Goal: Find specific page/section: Find specific page/section

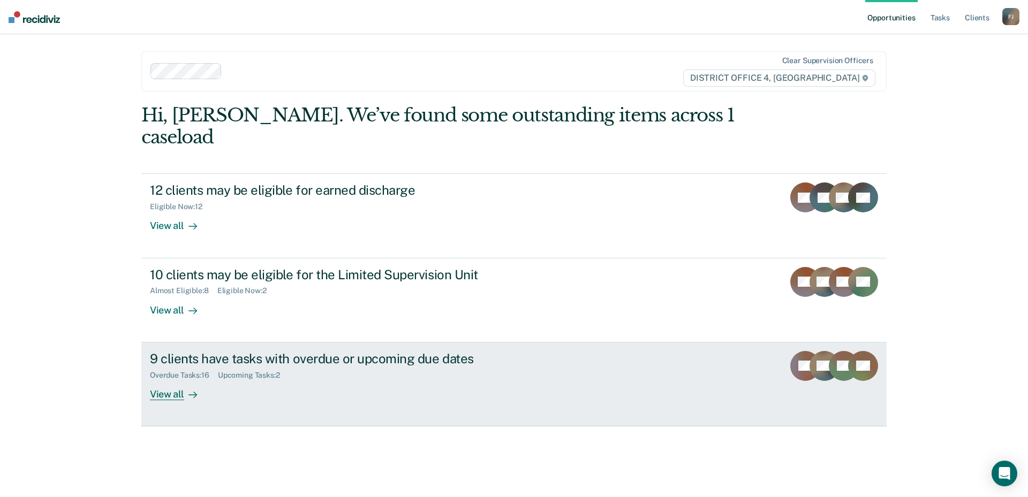
click at [176, 380] on div "View all" at bounding box center [180, 390] width 60 height 21
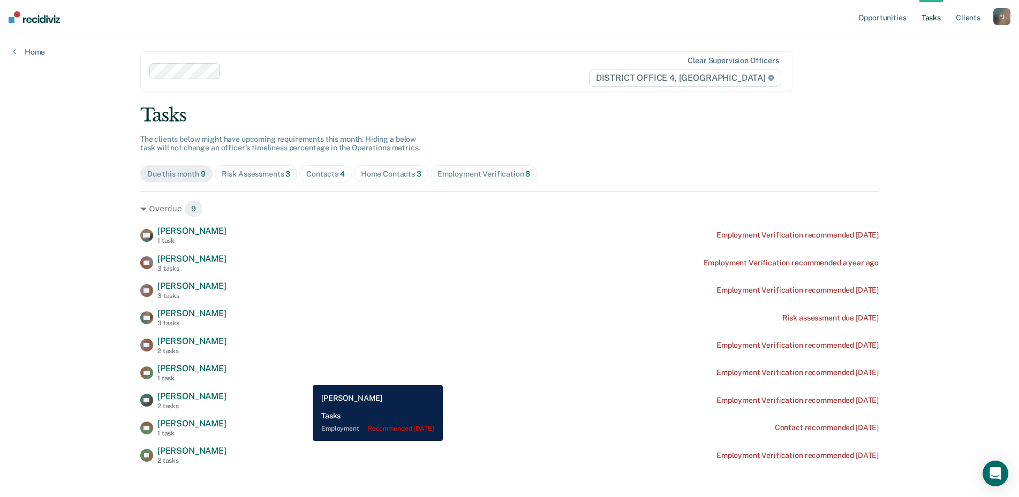
scroll to position [11, 0]
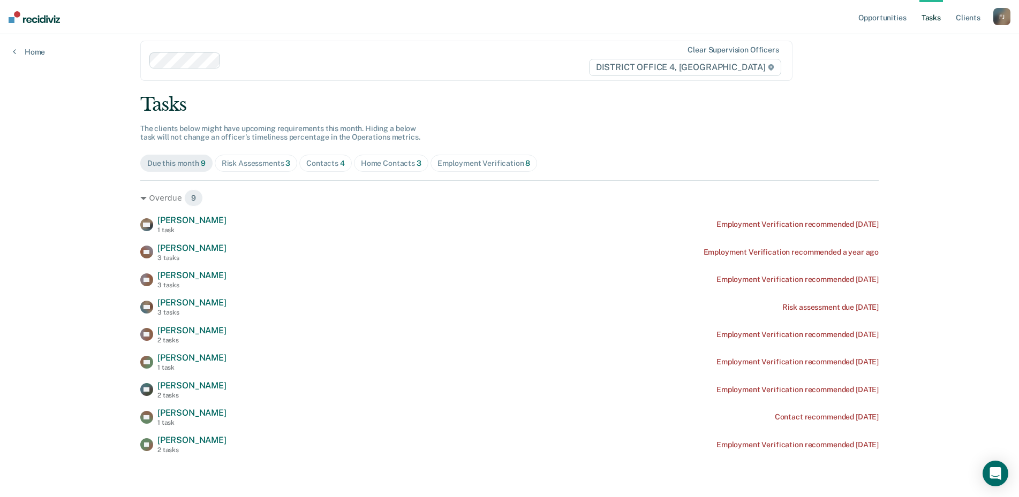
click at [406, 165] on div "Home Contacts 3" at bounding box center [391, 163] width 61 height 9
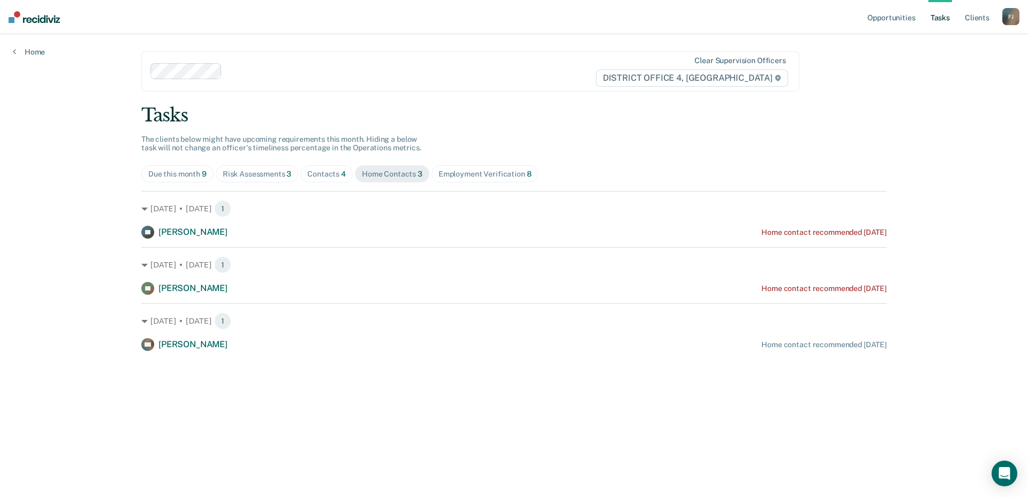
click at [201, 175] on div "Due this month 9" at bounding box center [177, 174] width 58 height 9
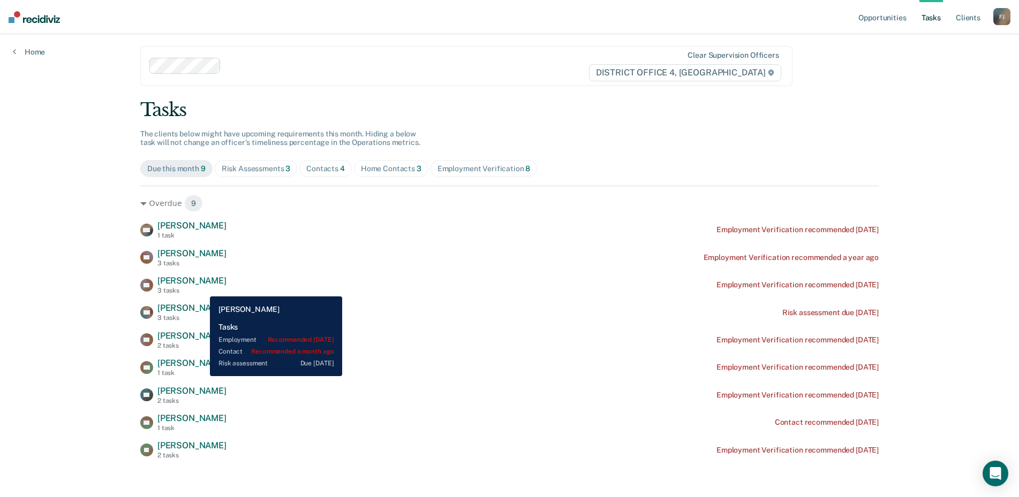
scroll to position [11, 0]
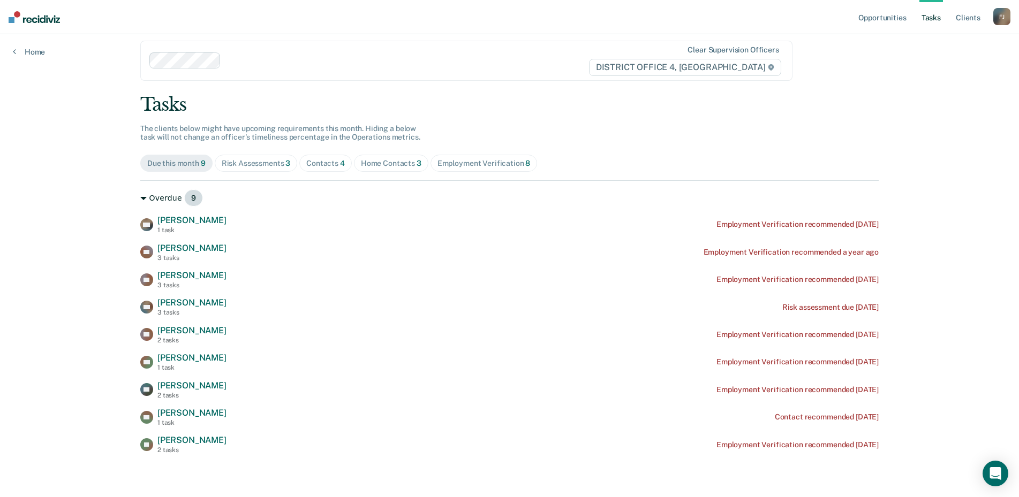
click at [160, 198] on div "Overdue 9" at bounding box center [509, 198] width 738 height 17
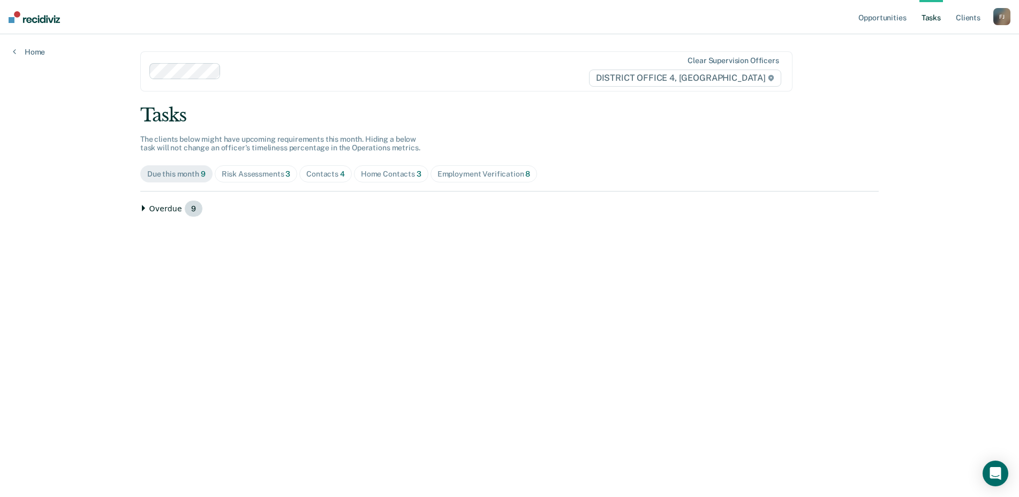
scroll to position [0, 0]
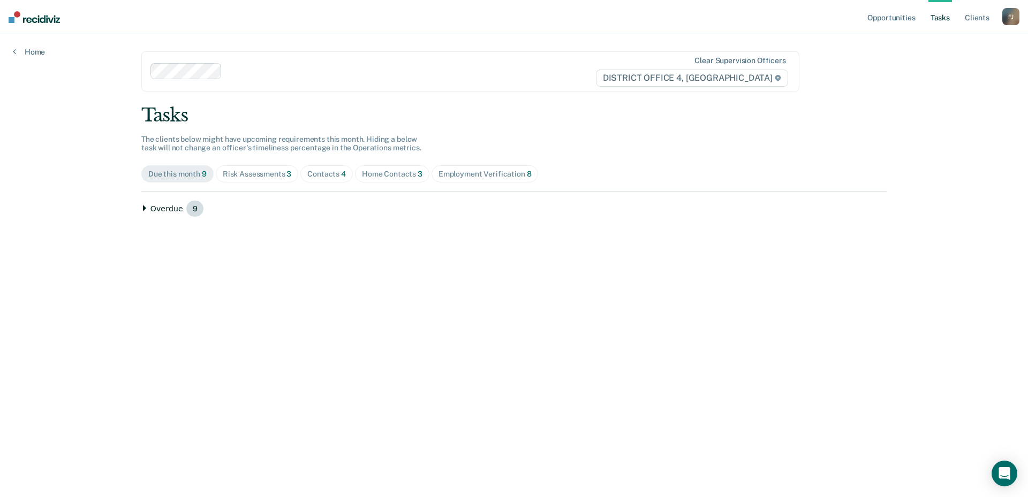
click at [163, 210] on div "Overdue 9" at bounding box center [513, 208] width 745 height 17
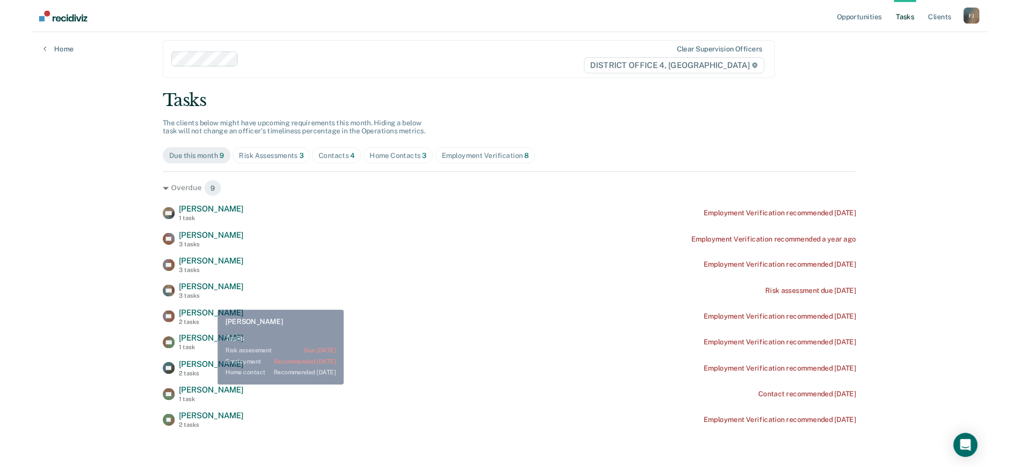
scroll to position [11, 0]
